Goal: Transaction & Acquisition: Purchase product/service

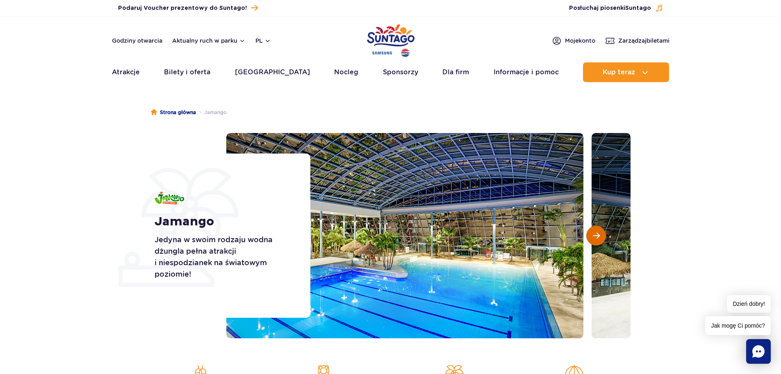
click at [597, 235] on span "Następny slajd" at bounding box center [596, 235] width 7 height 7
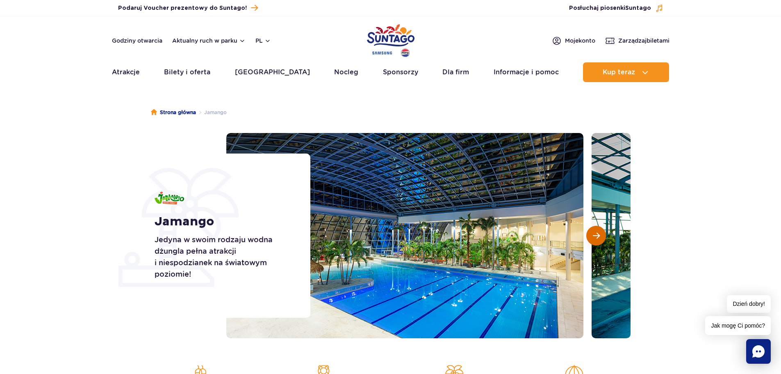
click at [597, 235] on span "Następny slajd" at bounding box center [596, 235] width 7 height 7
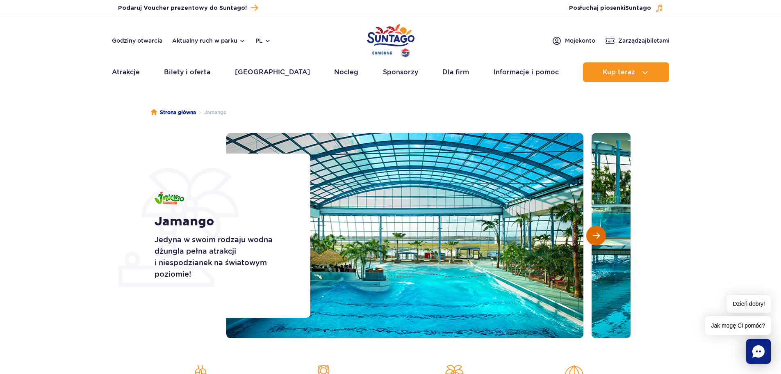
click at [597, 235] on span "Następny slajd" at bounding box center [596, 235] width 7 height 7
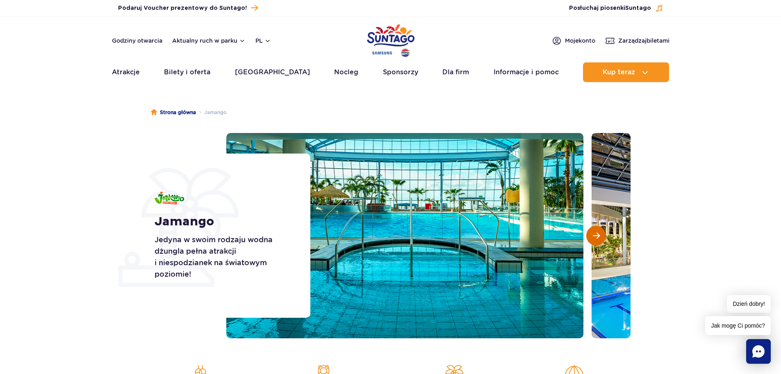
click at [597, 235] on span "Następny slajd" at bounding box center [596, 235] width 7 height 7
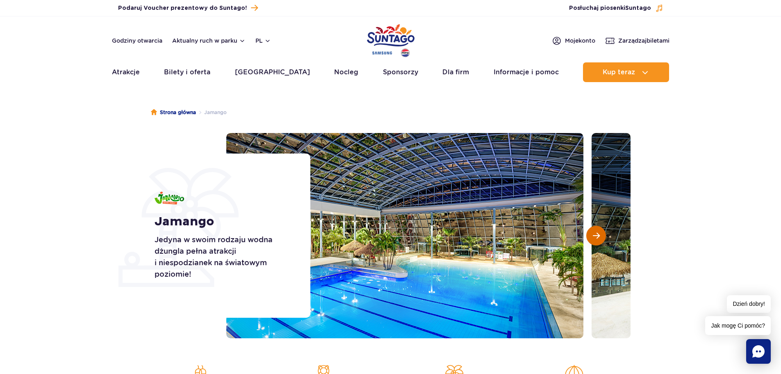
click at [597, 235] on span "Następny slajd" at bounding box center [596, 235] width 7 height 7
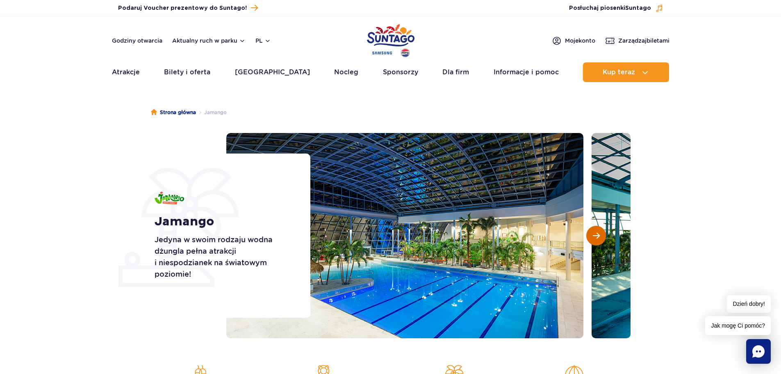
click at [597, 235] on span "Następny slajd" at bounding box center [596, 235] width 7 height 7
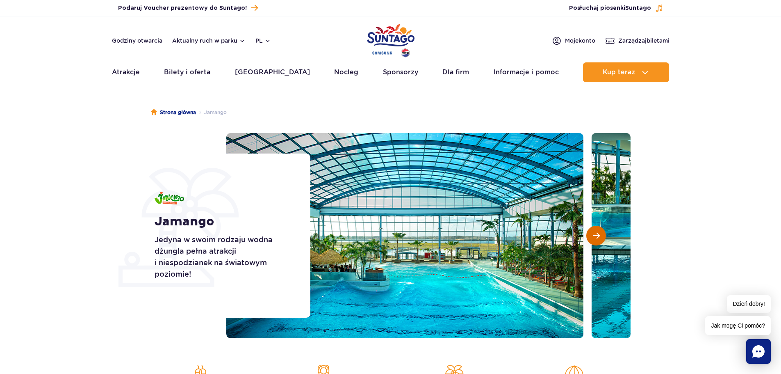
click at [597, 235] on span "Następny slajd" at bounding box center [596, 235] width 7 height 7
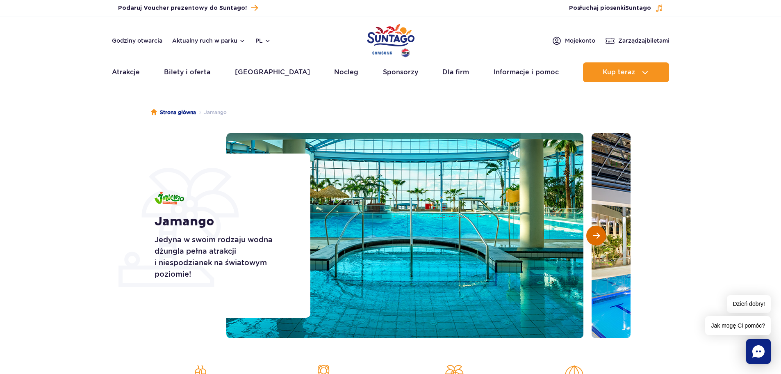
click at [597, 235] on span "Następny slajd" at bounding box center [596, 235] width 7 height 7
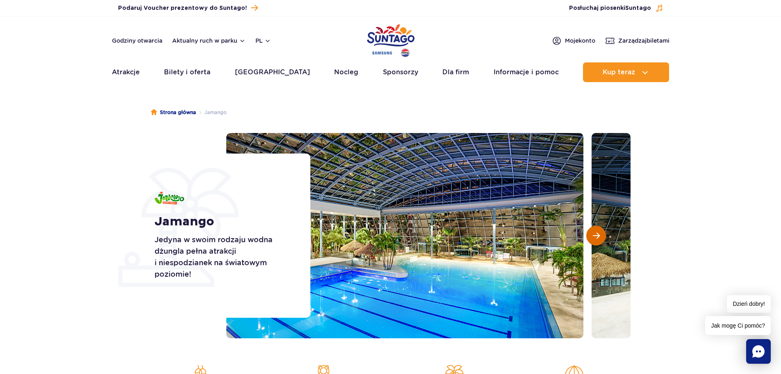
click at [597, 235] on span "Następny slajd" at bounding box center [596, 235] width 7 height 7
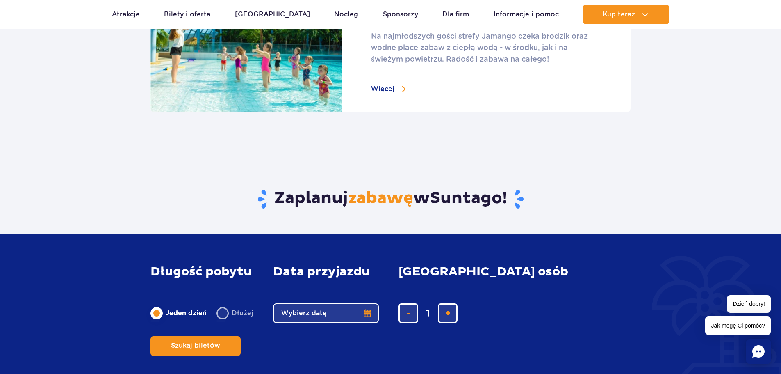
scroll to position [1107, 0]
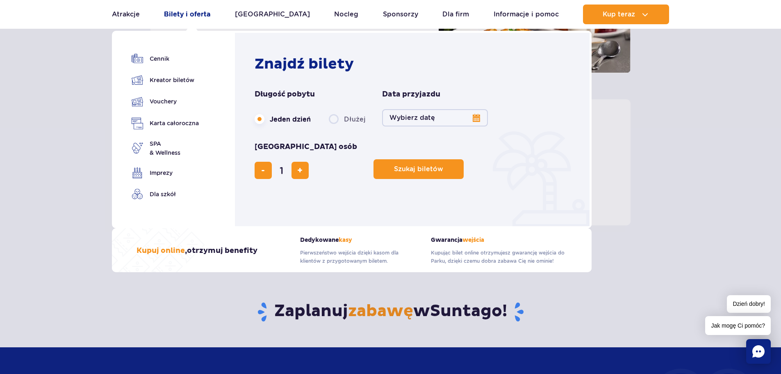
click at [185, 12] on link "Bilety i oferta" at bounding box center [187, 15] width 46 height 20
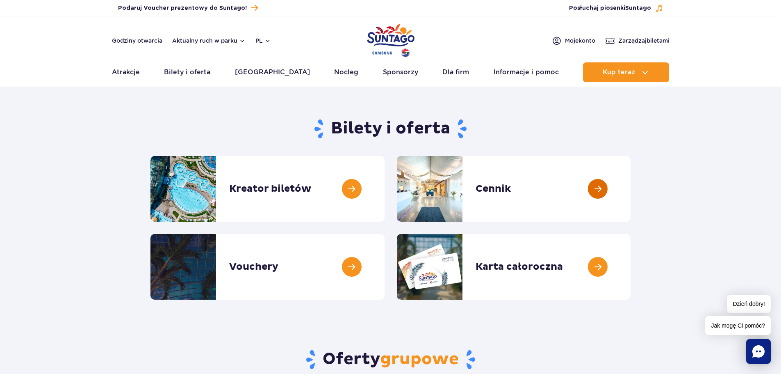
click at [631, 196] on link at bounding box center [631, 189] width 0 height 66
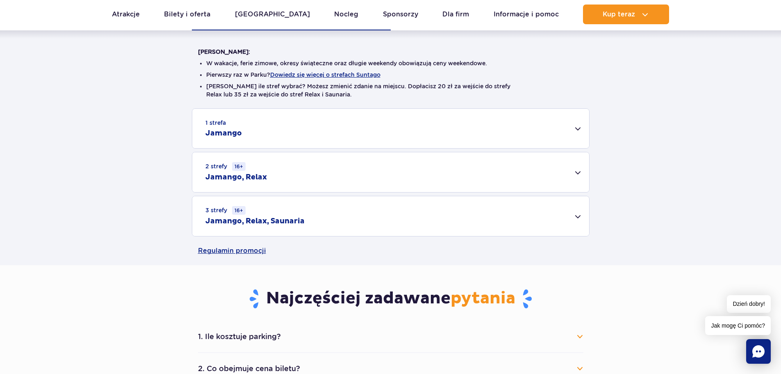
scroll to position [205, 0]
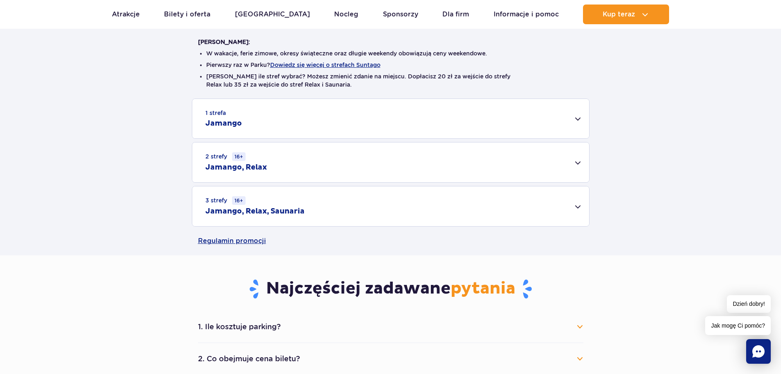
click at [577, 212] on div "3 strefy 16+ Jamango, Relax, Saunaria" at bounding box center [390, 206] width 397 height 40
